Goal: Transaction & Acquisition: Obtain resource

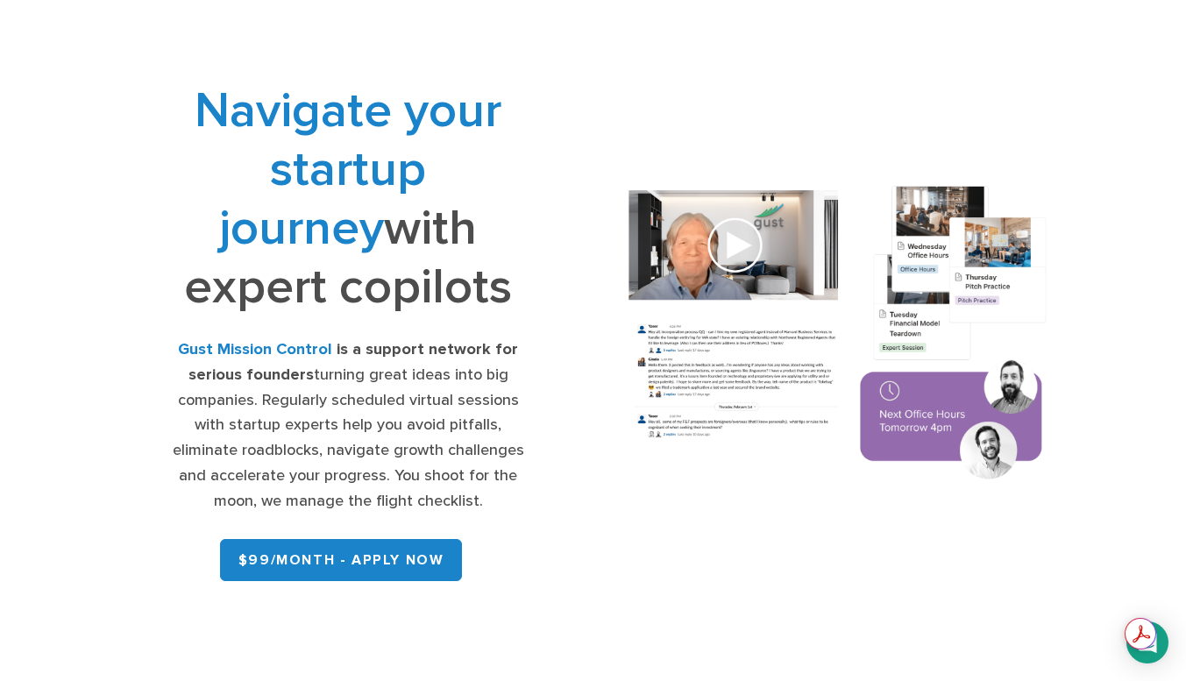
scroll to position [49, 0]
click at [322, 563] on link "$99/month - APPLY NOW" at bounding box center [341, 561] width 243 height 42
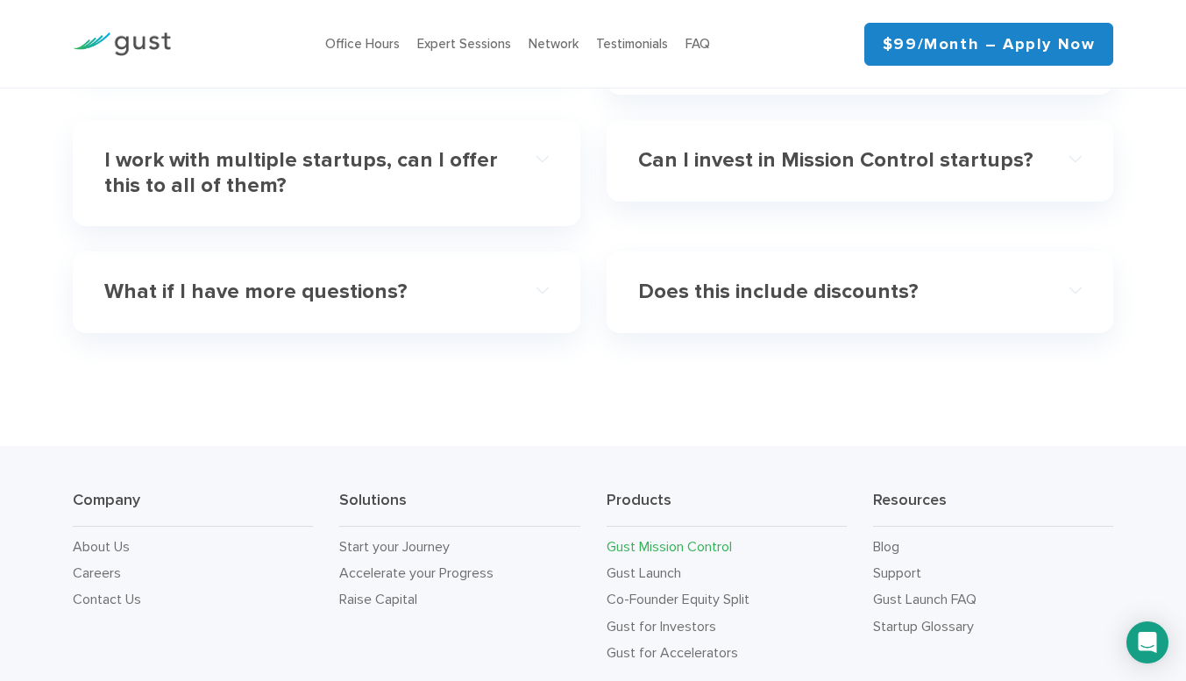
scroll to position [5406, 0]
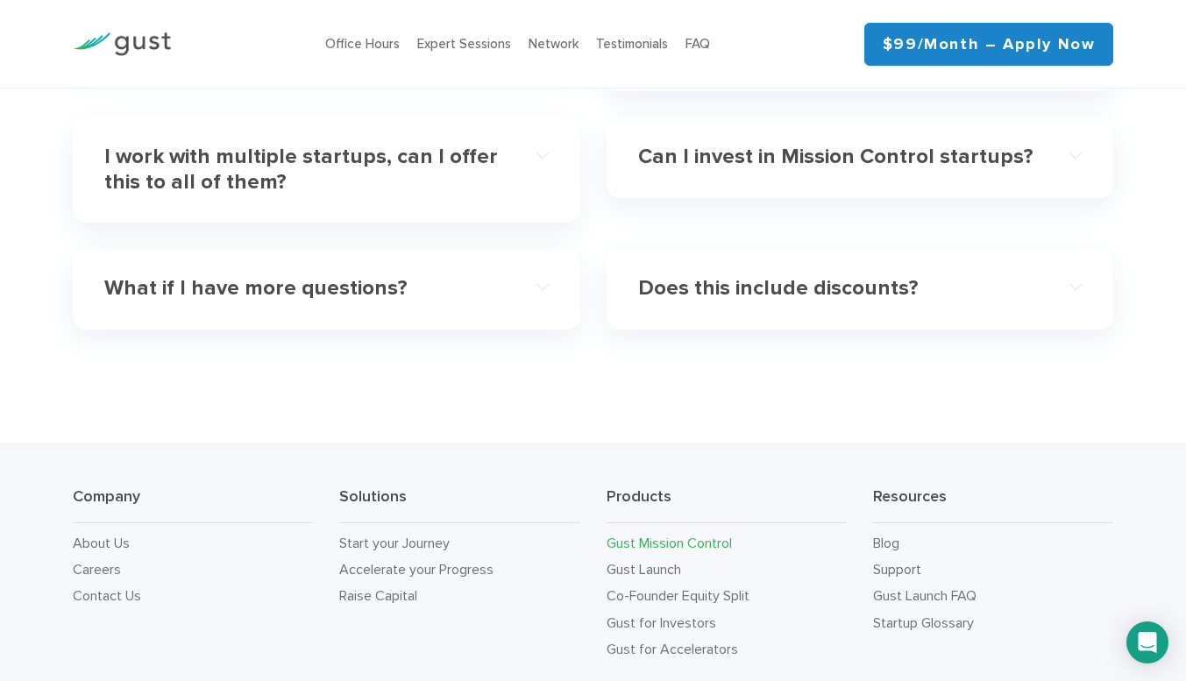
click at [507, 298] on div "What if I have more questions?" at bounding box center [326, 288] width 444 height 53
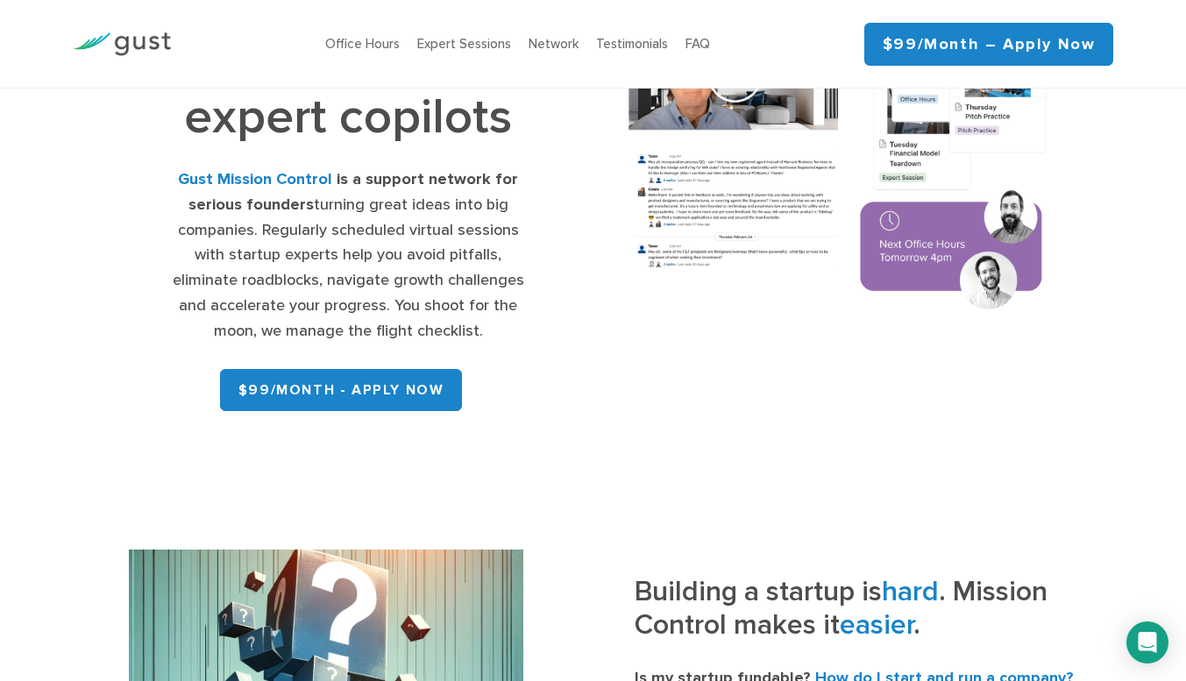
scroll to position [216, 0]
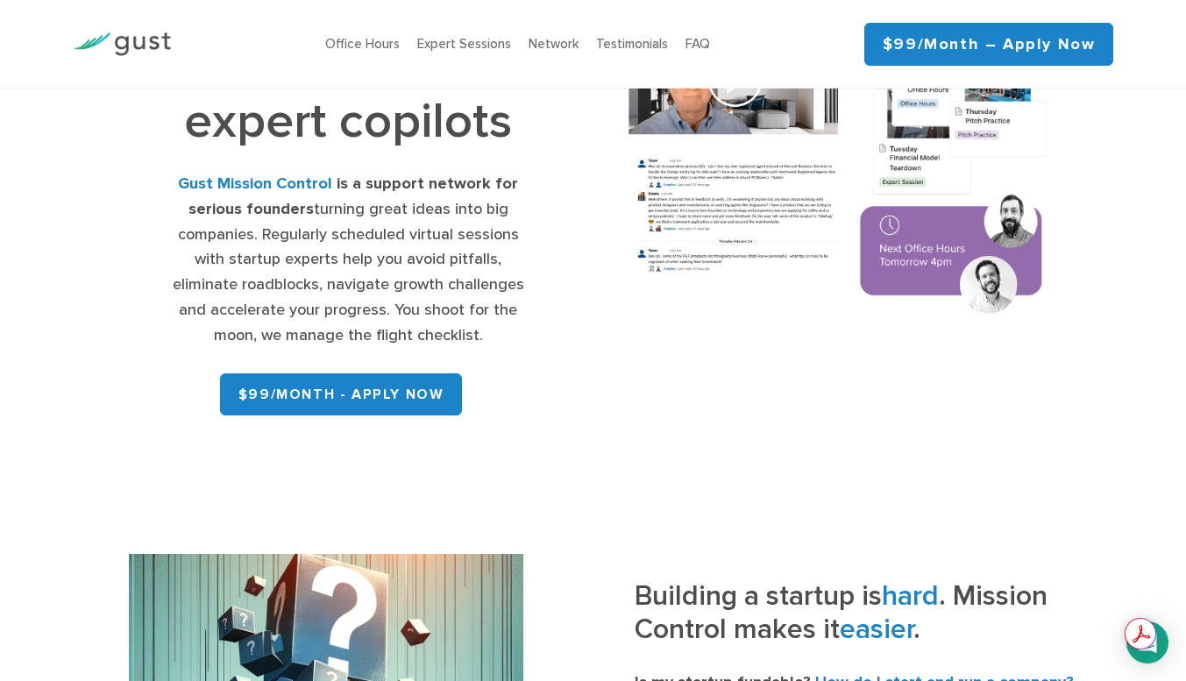
click at [273, 379] on link "$99/month - APPLY NOW" at bounding box center [341, 394] width 243 height 42
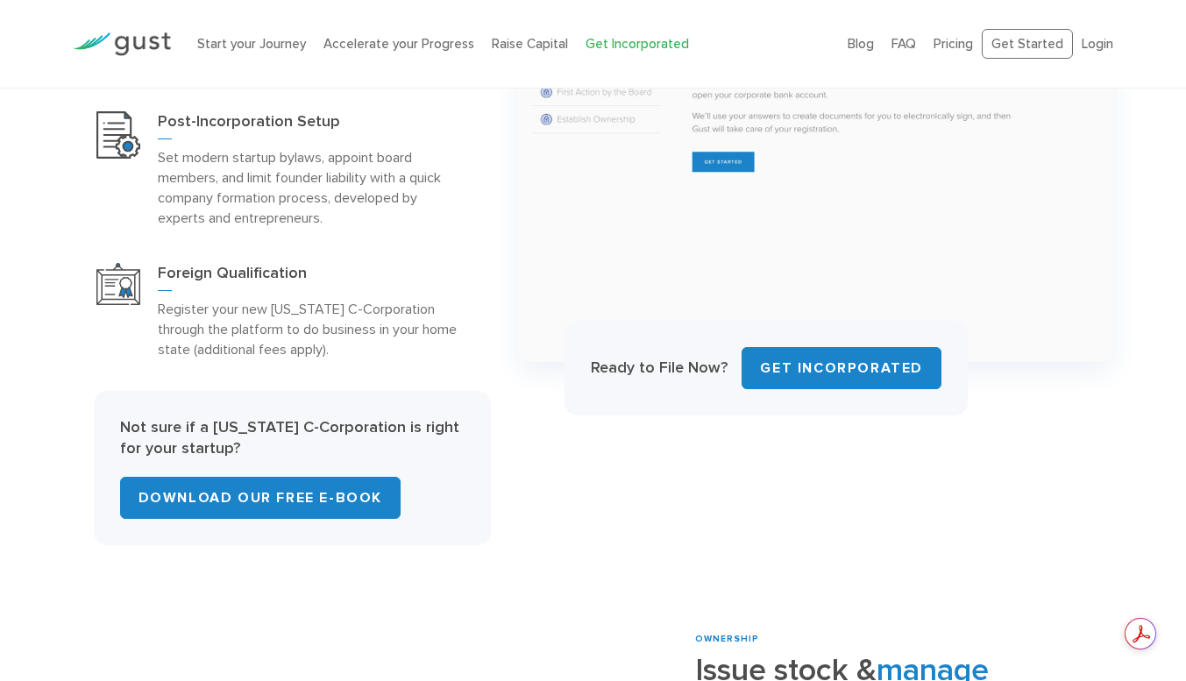
scroll to position [935, 0]
click at [304, 491] on link "Download Our Free E-Book" at bounding box center [260, 499] width 280 height 42
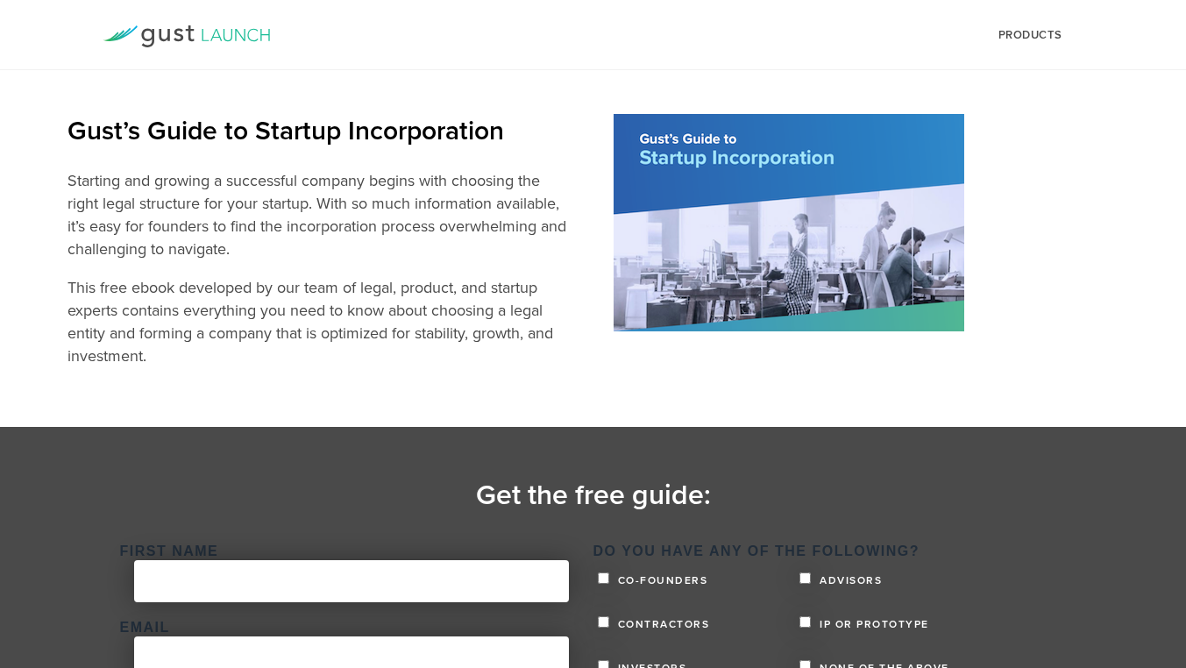
scroll to position [228, 0]
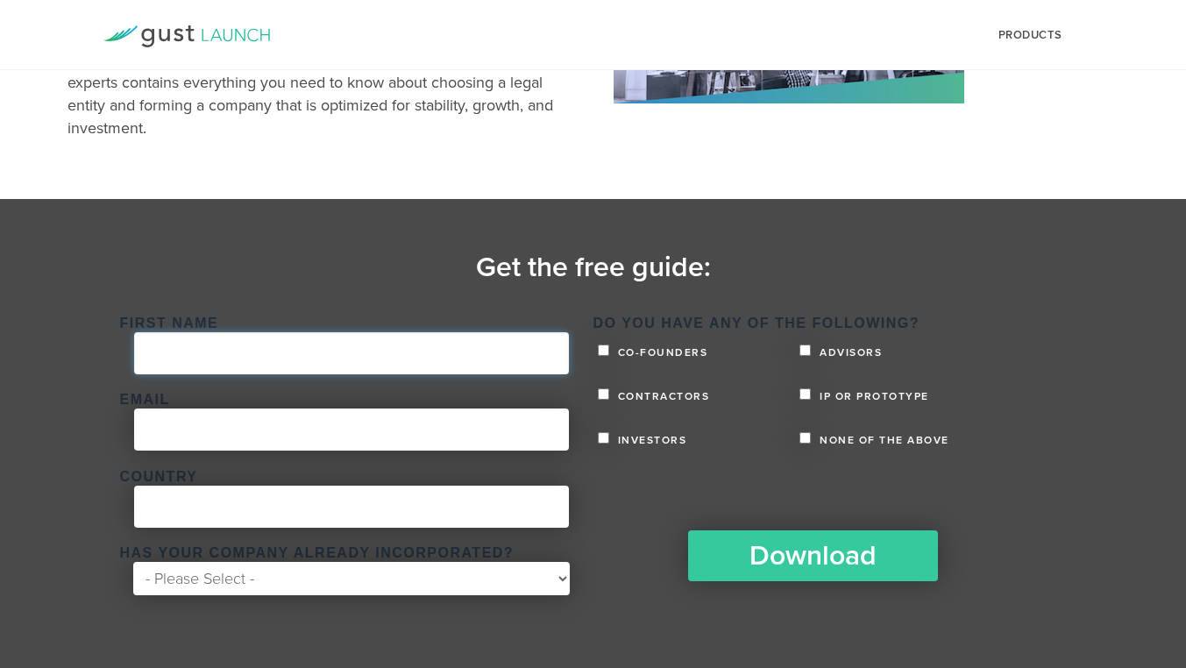
click at [225, 369] on input "First Name *" at bounding box center [351, 353] width 435 height 42
type input "Greg"
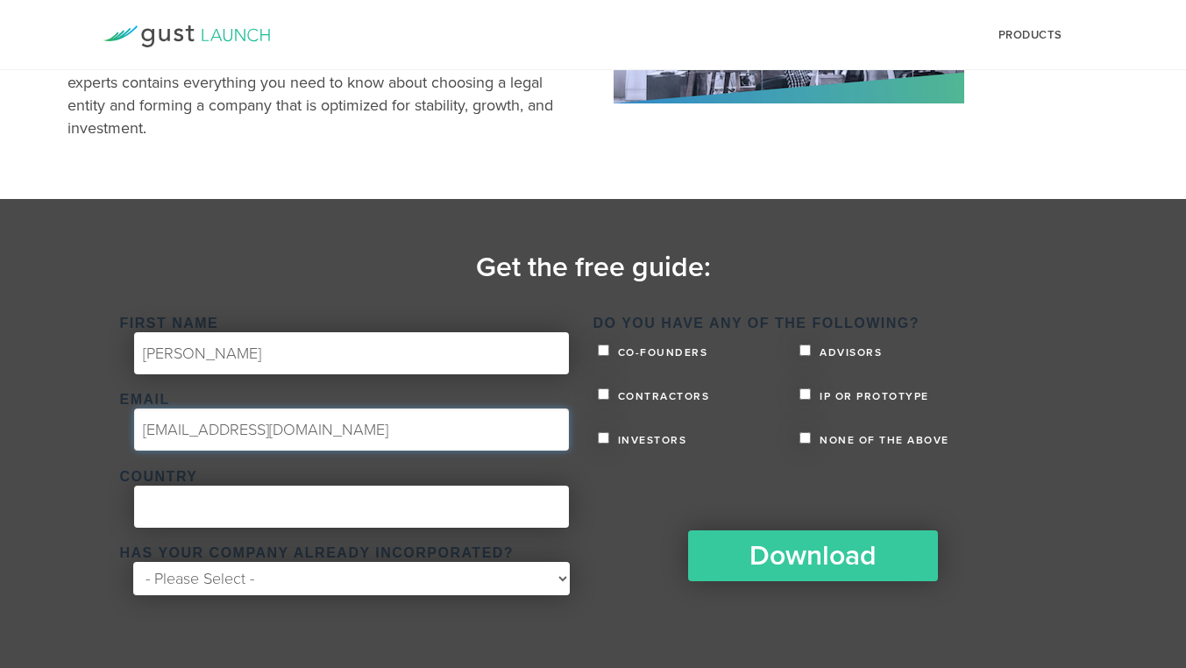
type input "admin@plaiwrite.com"
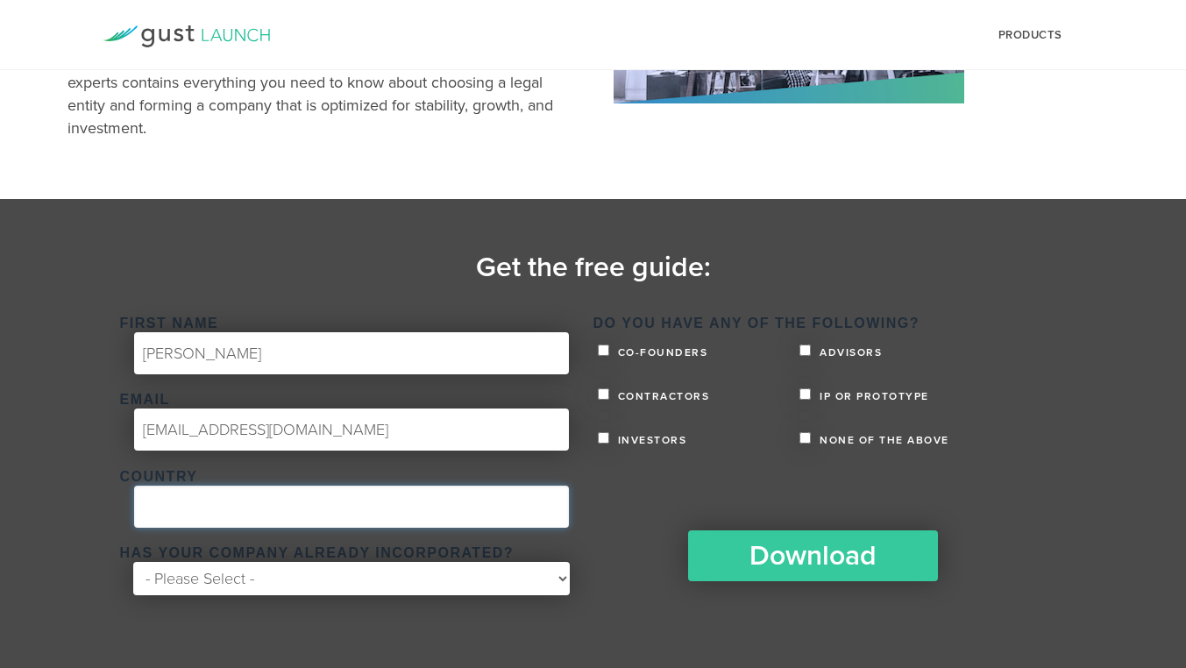
click at [192, 496] on input "Country *" at bounding box center [351, 506] width 435 height 42
type input "USA"
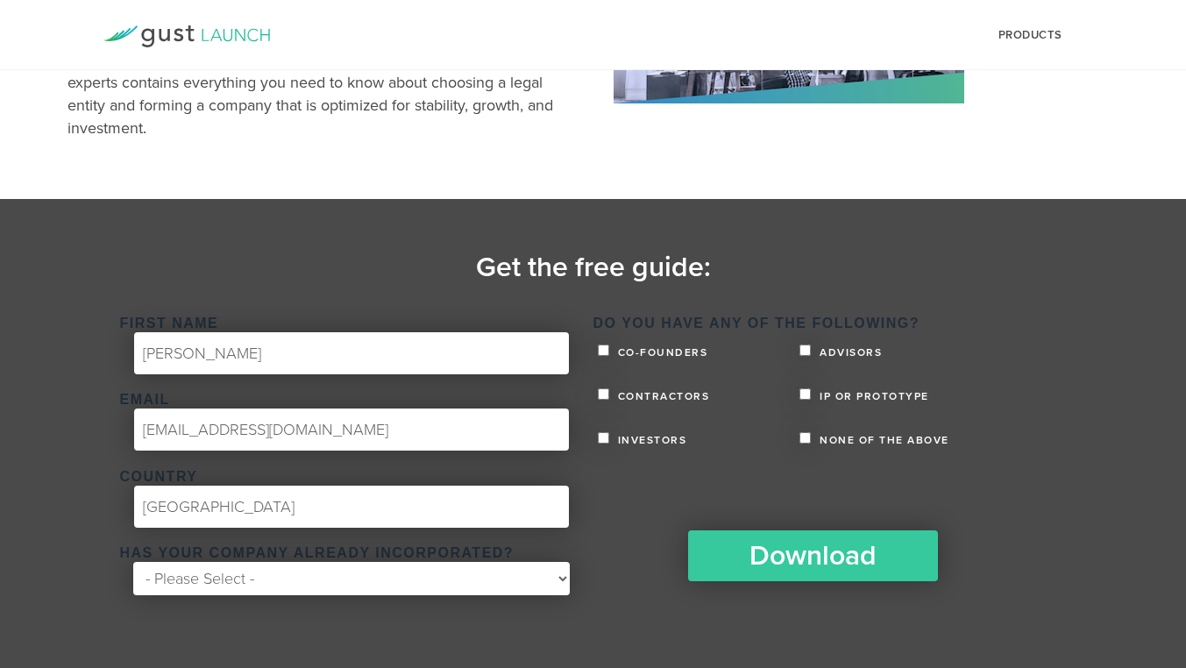
click at [199, 595] on div "Has your company already incorporated? * - Please Select - Yes No" at bounding box center [352, 573] width 464 height 51
click at [205, 571] on select "- Please Select - Yes No" at bounding box center [351, 578] width 436 height 33
select select "Yes"
click at [133, 562] on select "- Please Select - Yes No" at bounding box center [351, 578] width 436 height 33
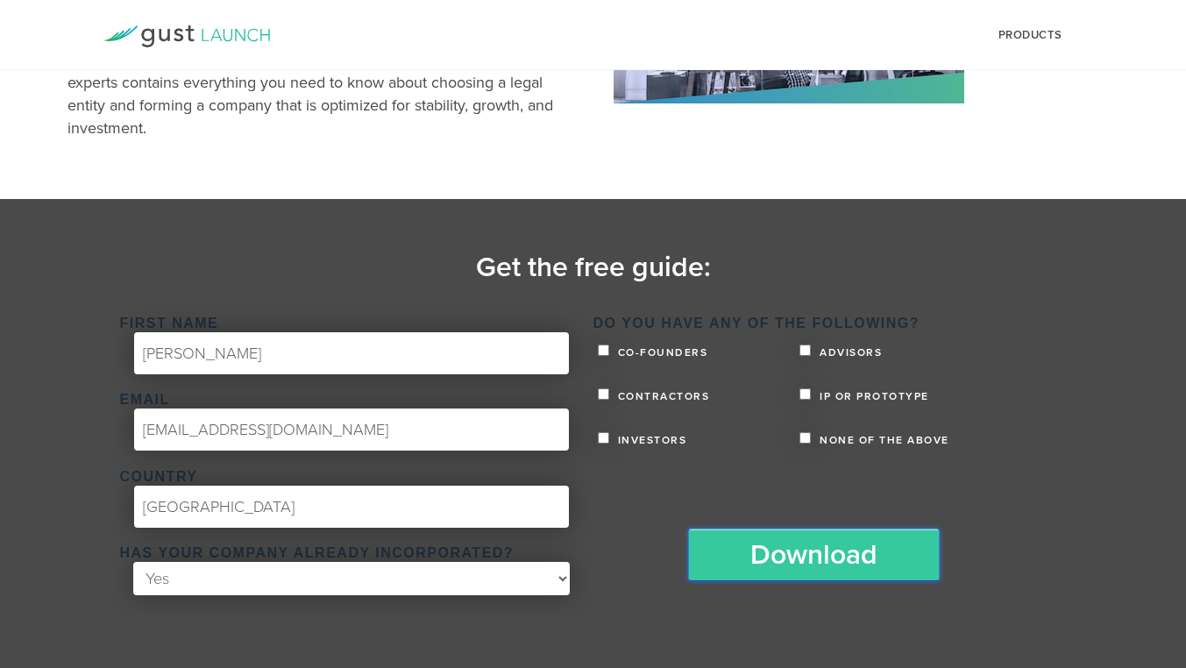
click at [808, 561] on input "Download" at bounding box center [813, 554] width 251 height 53
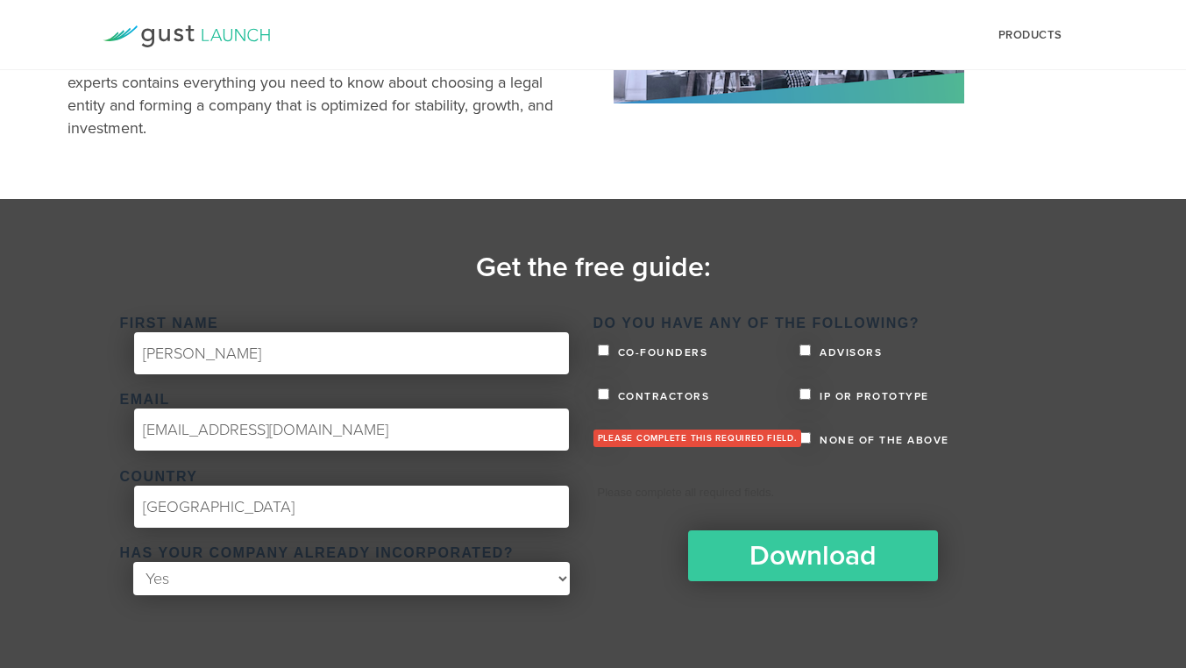
click at [803, 437] on li "Please complete this required field." at bounding box center [820, 439] width 455 height 23
click at [604, 345] on input "Co-founders" at bounding box center [603, 349] width 11 height 11
checkbox input "true"
click at [604, 389] on input "Contractors" at bounding box center [603, 393] width 11 height 11
checkbox input "true"
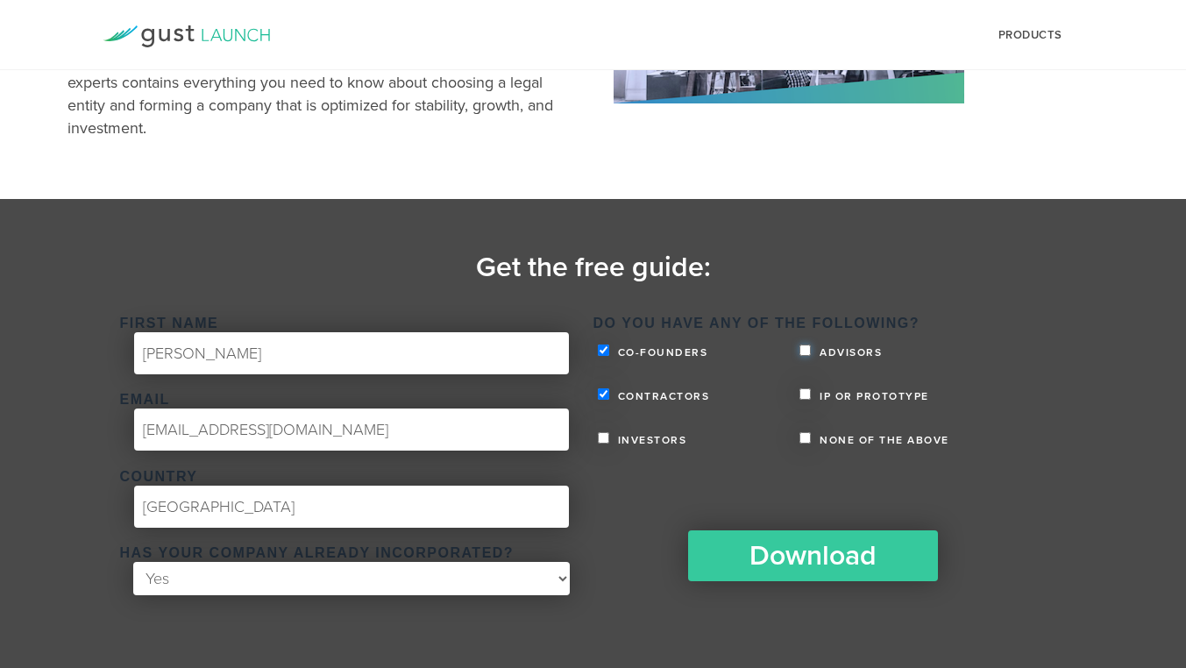
click at [805, 353] on input "Advisors" at bounding box center [804, 349] width 11 height 11
checkbox input "true"
click at [805, 393] on input "IP or Prototype" at bounding box center [804, 393] width 11 height 11
checkbox input "true"
click at [602, 442] on input "Investors" at bounding box center [603, 437] width 11 height 11
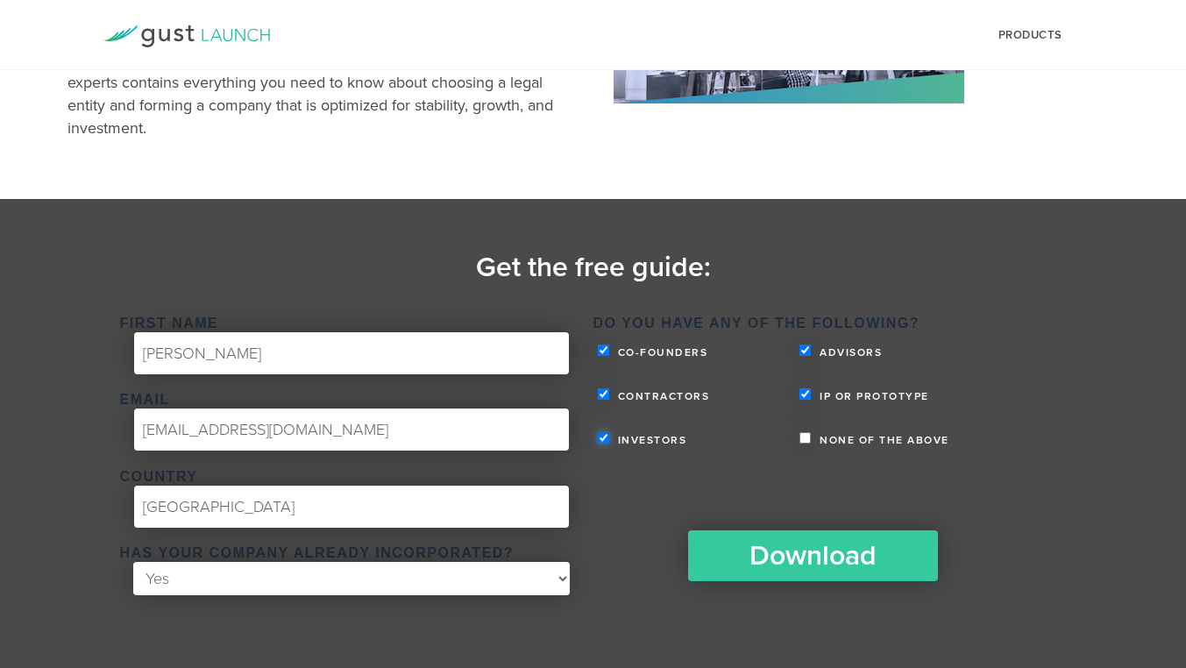
click at [602, 442] on input "Investors" at bounding box center [603, 437] width 11 height 11
checkbox input "false"
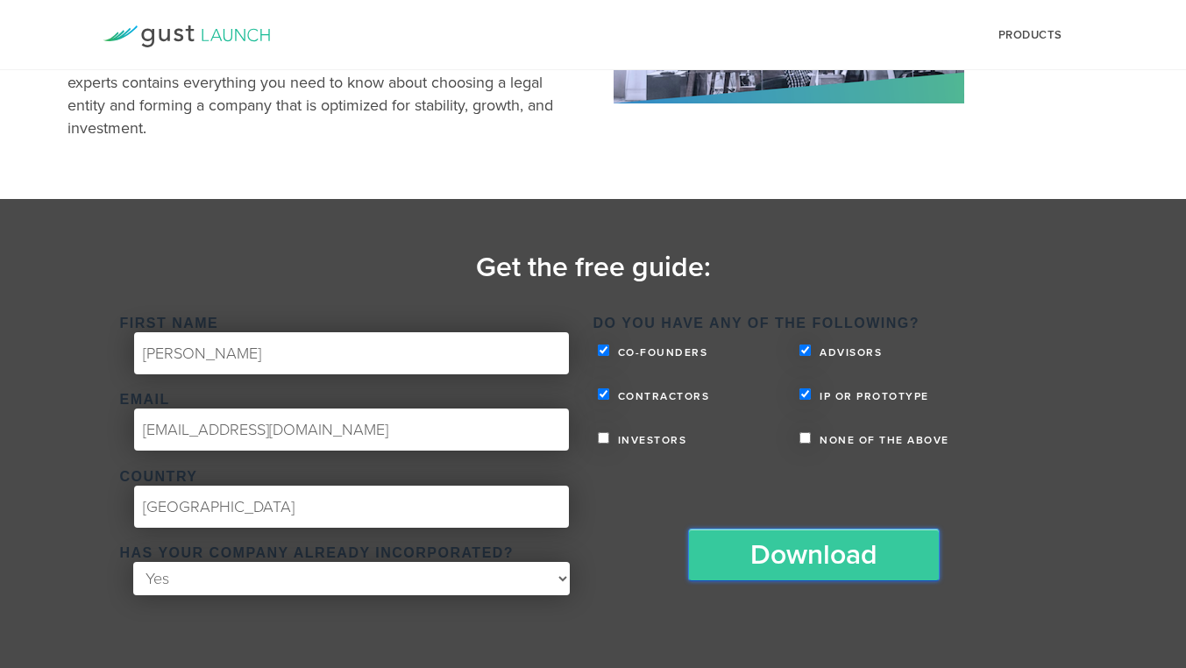
click at [797, 563] on input "Download" at bounding box center [813, 554] width 251 height 53
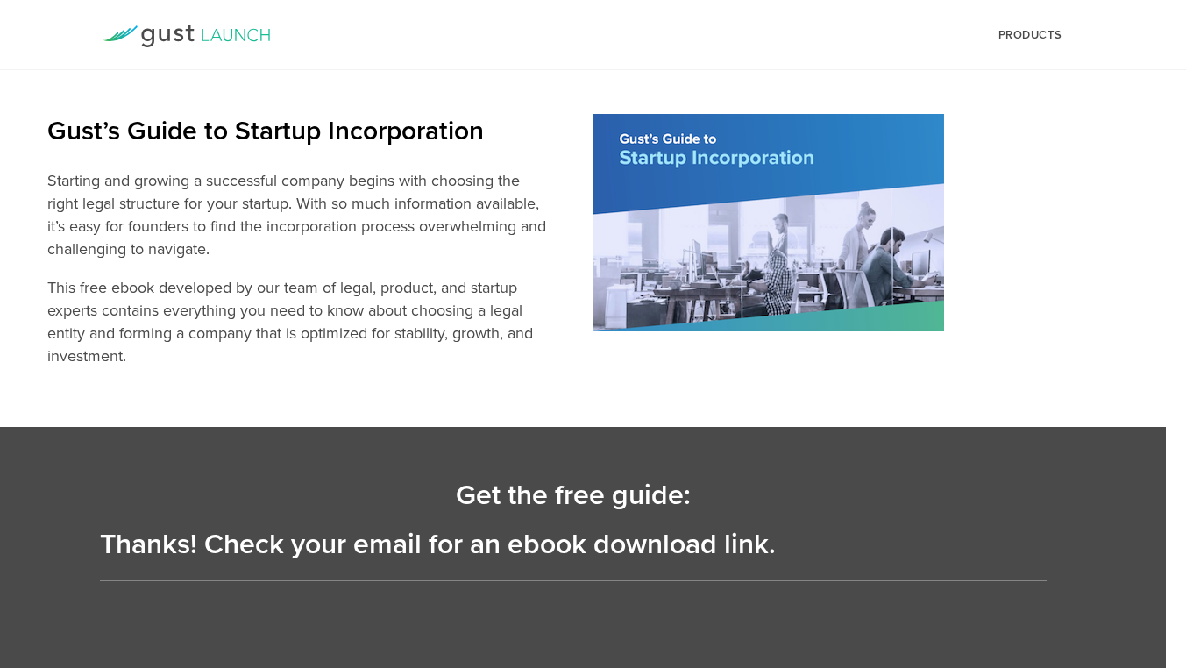
scroll to position [0, 20]
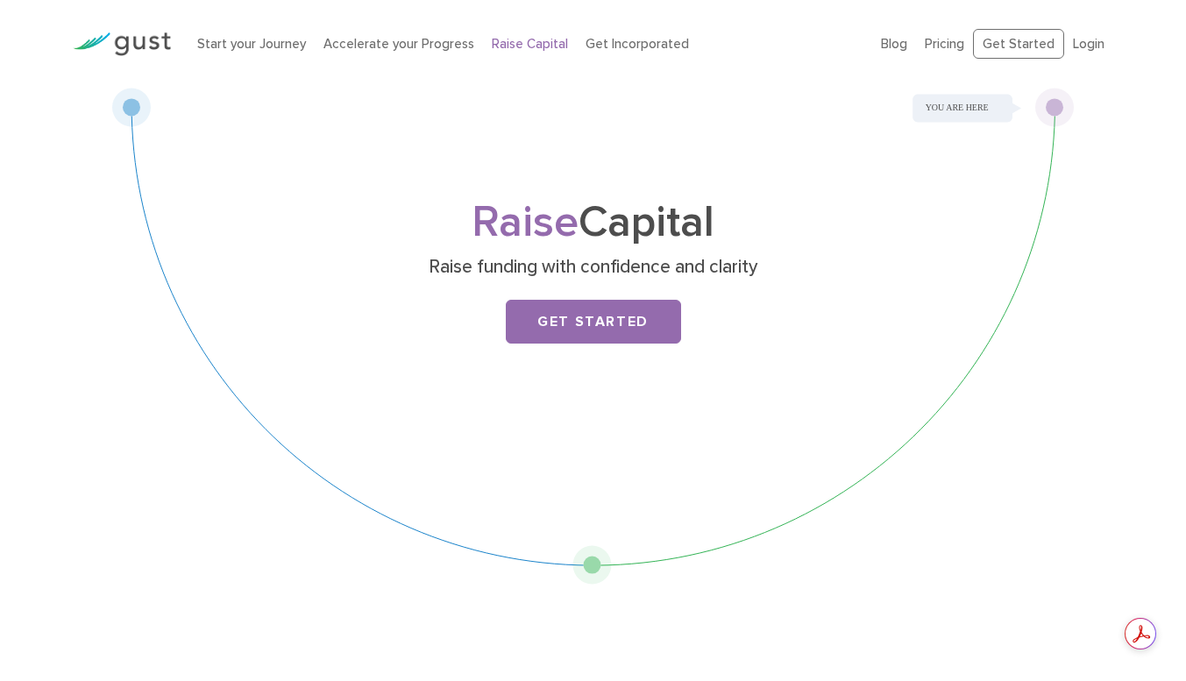
click at [563, 335] on link "Get Started" at bounding box center [593, 322] width 175 height 44
